Goal: Obtain resource: Download file/media

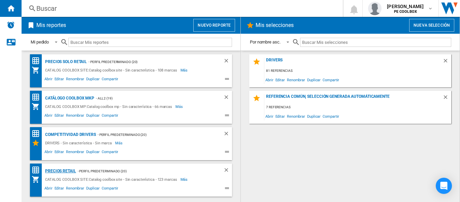
click at [70, 170] on div "PRECIOS RETAIL" at bounding box center [59, 171] width 33 height 8
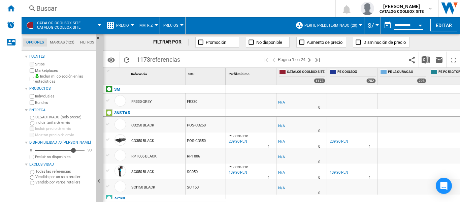
click at [126, 25] on span "Precio" at bounding box center [122, 25] width 13 height 4
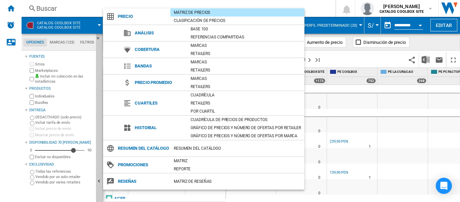
click at [323, 7] on md-backdrop at bounding box center [230, 101] width 460 height 202
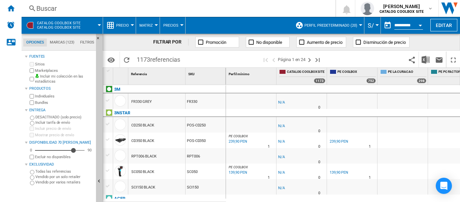
click at [152, 28] on button "Matriz" at bounding box center [147, 25] width 17 height 17
click at [166, 27] on md-backdrop at bounding box center [230, 101] width 460 height 202
click at [174, 25] on span "Precios" at bounding box center [170, 25] width 15 height 4
click at [174, 25] on md-backdrop at bounding box center [230, 101] width 460 height 202
click at [335, 27] on span "Perfil predeterminado (20)" at bounding box center [330, 25] width 53 height 4
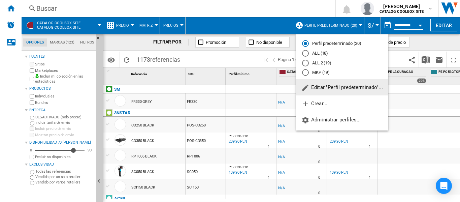
click at [266, 22] on md-backdrop at bounding box center [230, 101] width 460 height 202
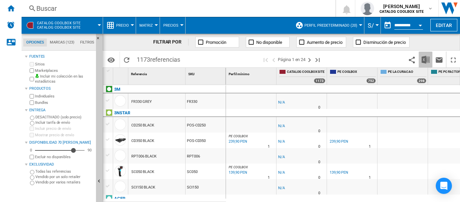
click at [426, 59] on img "Descargar en Excel" at bounding box center [425, 60] width 8 height 8
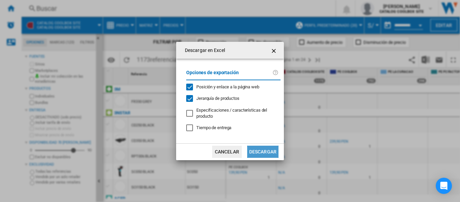
click at [258, 151] on button "Descargar" at bounding box center [262, 151] width 31 height 12
